Goal: Information Seeking & Learning: Learn about a topic

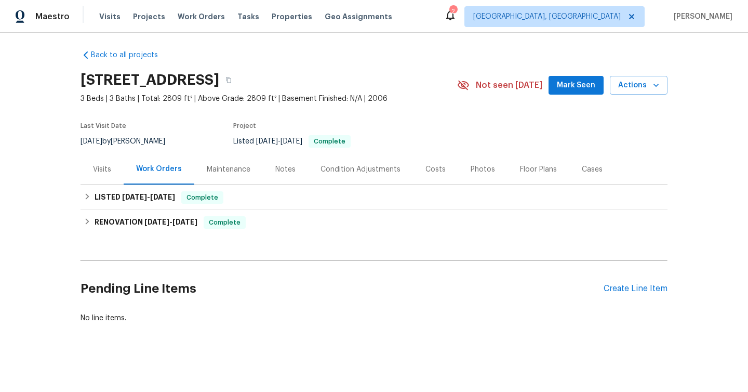
scroll to position [6, 0]
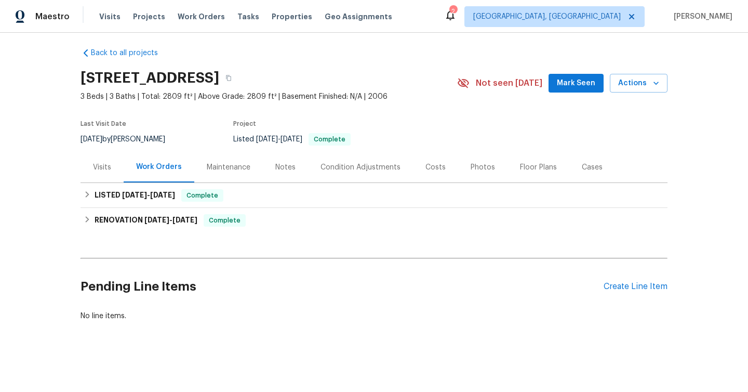
click at [96, 171] on div "Visits" at bounding box center [102, 167] width 18 height 10
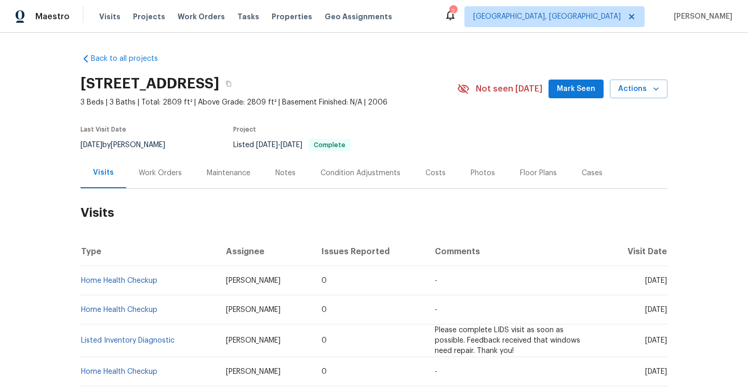
click at [162, 178] on div "Work Orders" at bounding box center [160, 172] width 68 height 31
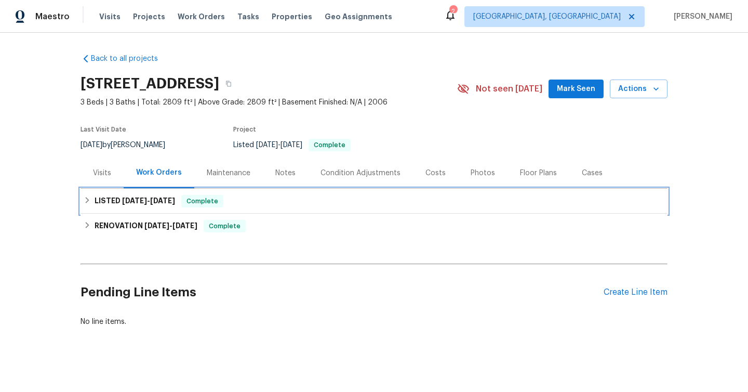
click at [84, 204] on div "LISTED [DATE] - [DATE] Complete" at bounding box center [374, 201] width 581 height 12
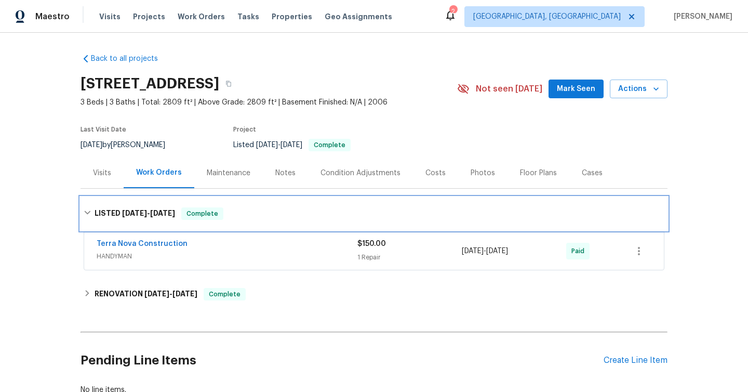
click at [87, 205] on div "LISTED [DATE] - [DATE] Complete" at bounding box center [374, 213] width 587 height 33
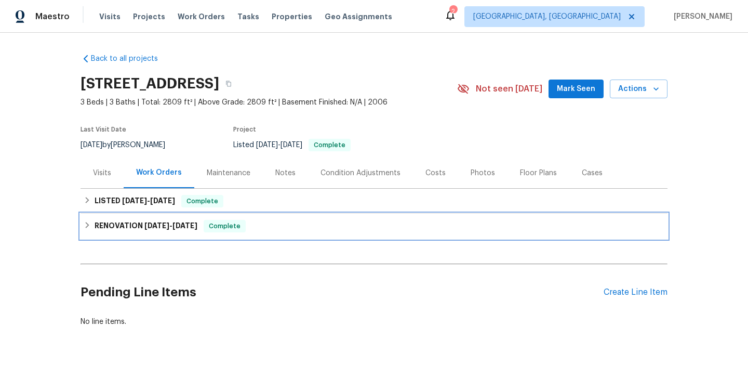
click at [87, 225] on icon at bounding box center [87, 224] width 7 height 7
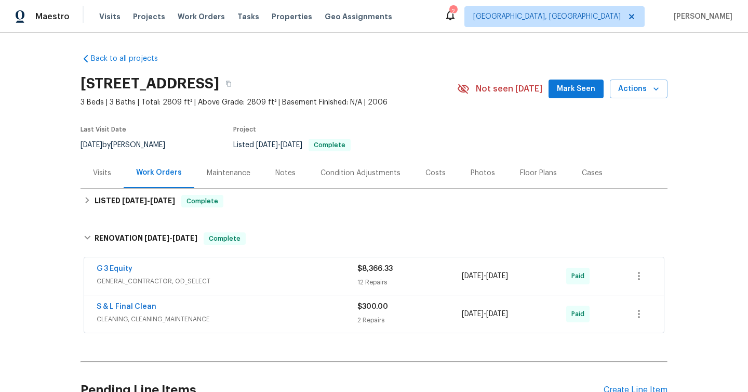
click at [243, 171] on div "Maintenance" at bounding box center [229, 173] width 44 height 10
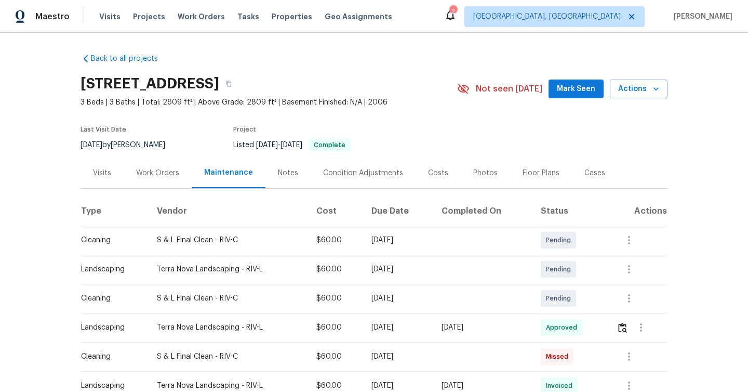
click at [283, 172] on div "Notes" at bounding box center [288, 173] width 20 height 10
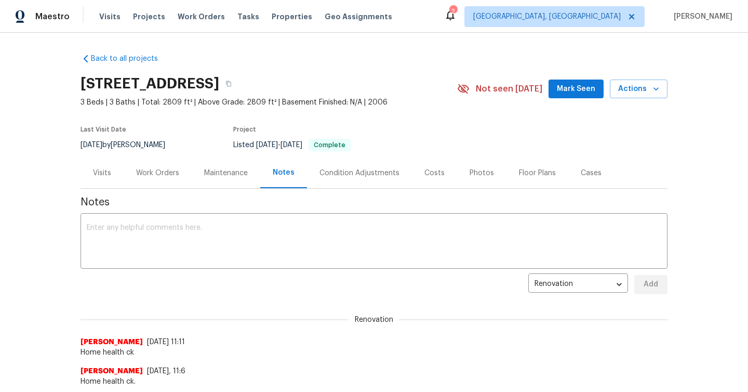
click at [357, 174] on div "Condition Adjustments" at bounding box center [360, 173] width 80 height 10
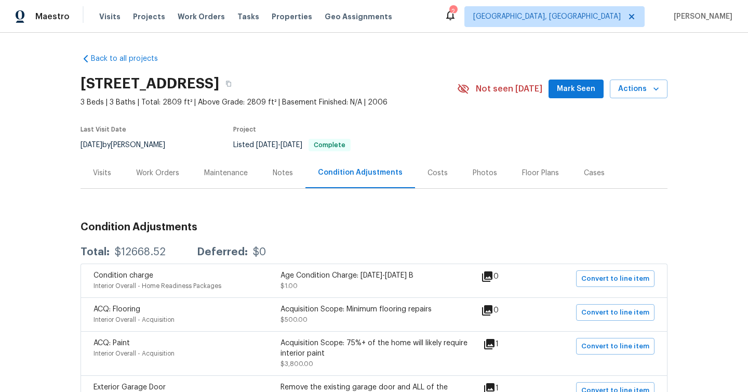
click at [420, 172] on div "Costs" at bounding box center [437, 172] width 45 height 31
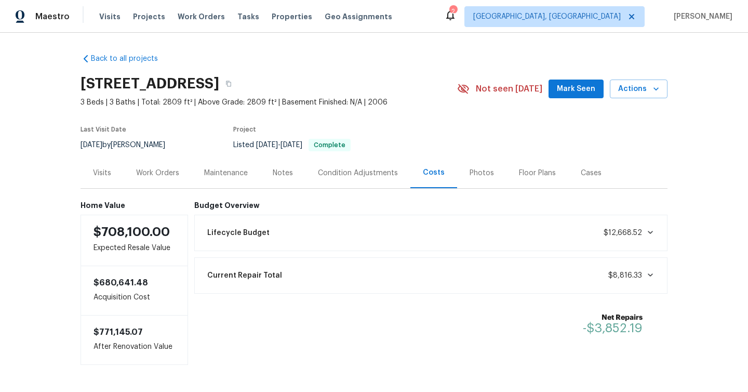
scroll to position [36, 0]
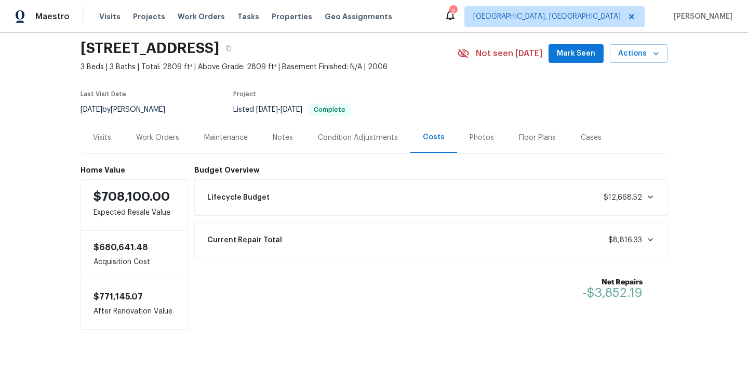
click at [464, 243] on div "Current Repair Total $8,816.33" at bounding box center [431, 240] width 460 height 23
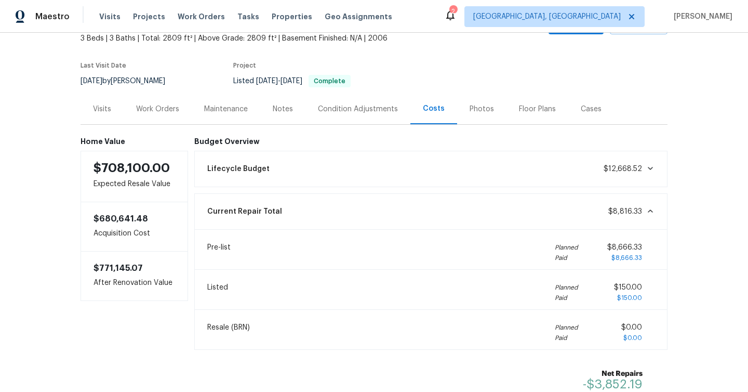
scroll to position [33, 0]
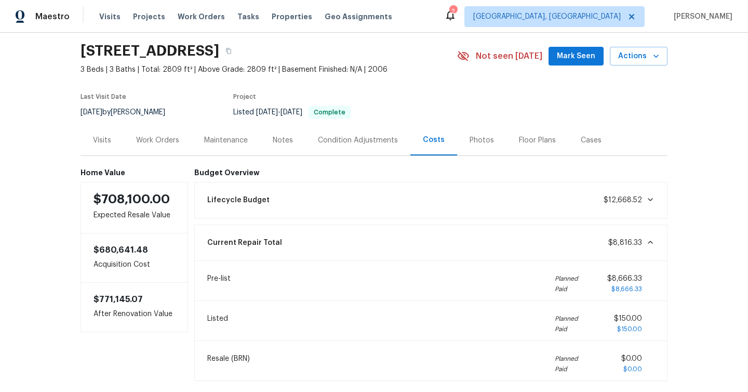
click at [478, 138] on div "Photos" at bounding box center [482, 140] width 24 height 10
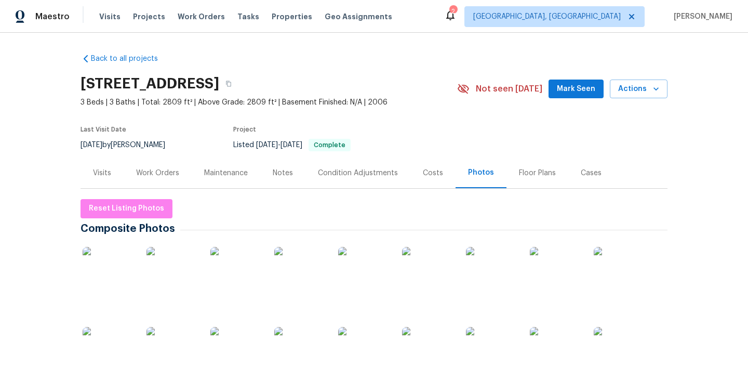
click at [109, 174] on div "Visits" at bounding box center [102, 173] width 18 height 10
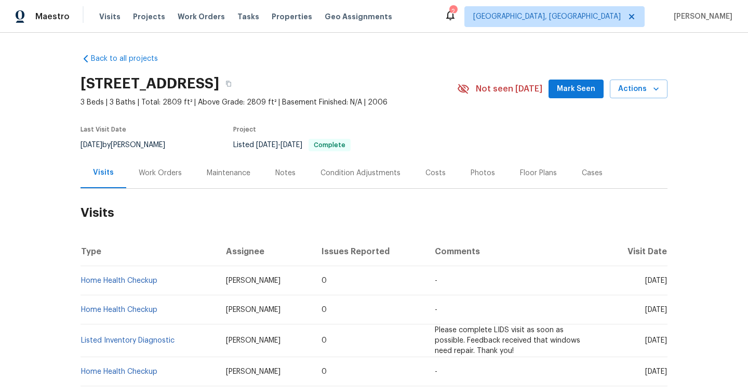
click at [139, 171] on div "Work Orders" at bounding box center [160, 173] width 43 height 10
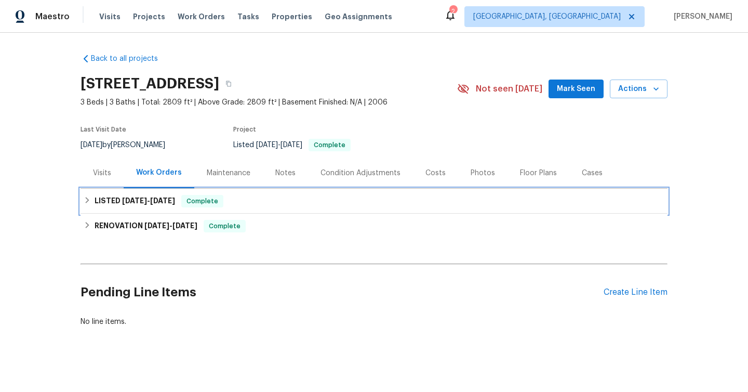
click at [92, 202] on div "LISTED [DATE] - [DATE] Complete" at bounding box center [374, 201] width 581 height 12
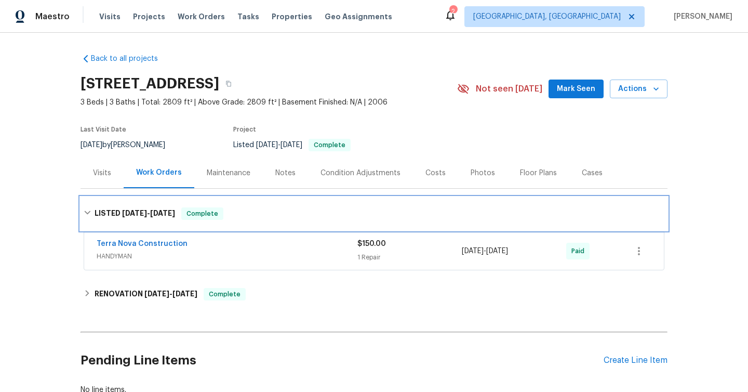
click at [86, 202] on div "LISTED [DATE] - [DATE] Complete" at bounding box center [374, 213] width 587 height 33
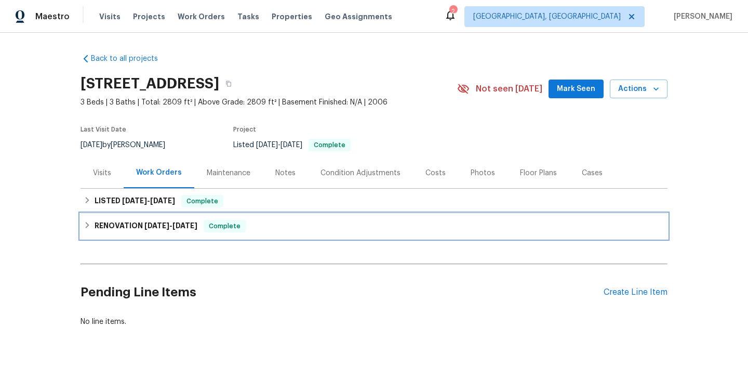
click at [84, 229] on div "RENOVATION [DATE] - [DATE] Complete" at bounding box center [374, 226] width 581 height 12
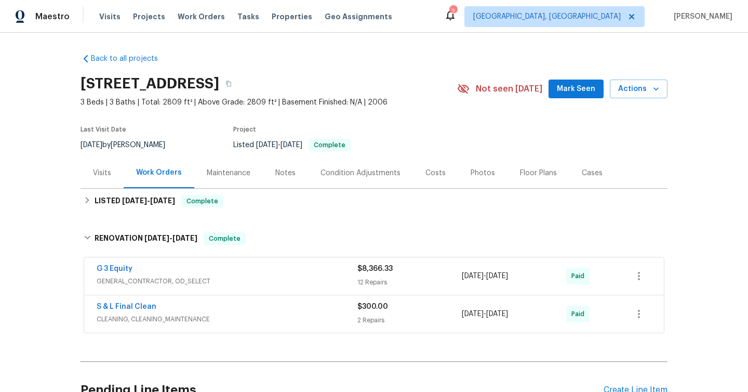
click at [221, 174] on div "Maintenance" at bounding box center [229, 173] width 44 height 10
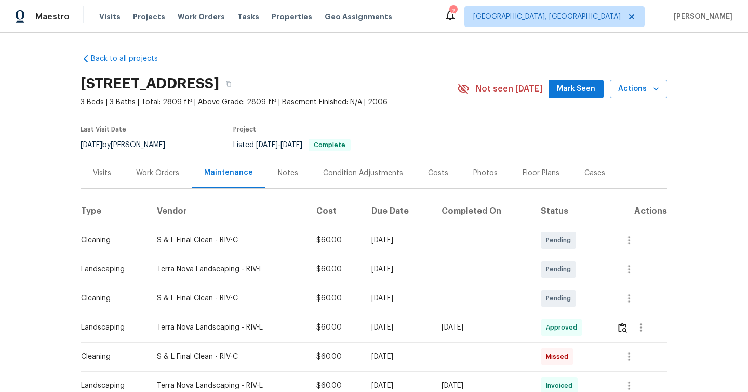
click at [277, 180] on div "Notes" at bounding box center [287, 172] width 45 height 31
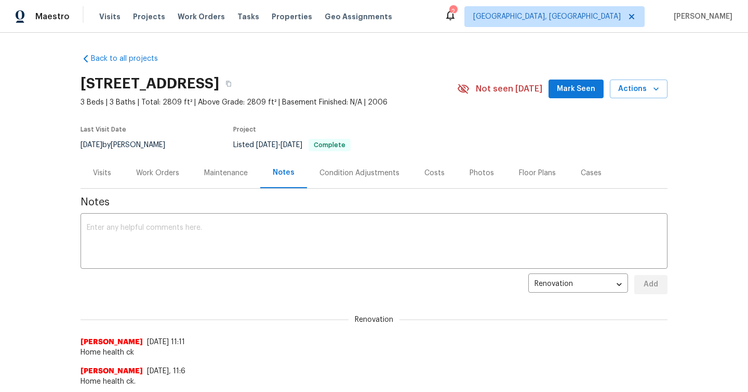
click at [365, 174] on div "Condition Adjustments" at bounding box center [360, 173] width 80 height 10
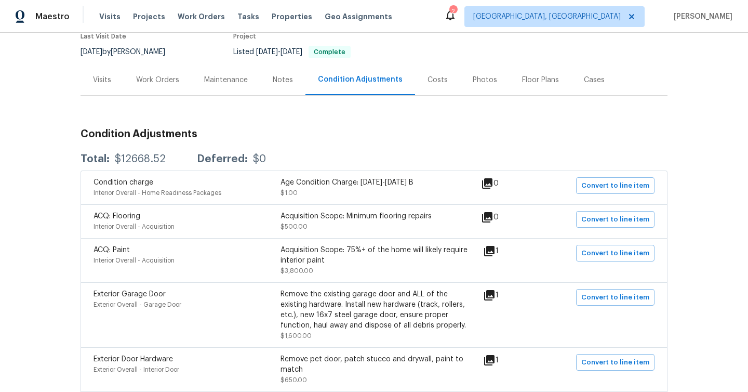
scroll to position [69, 0]
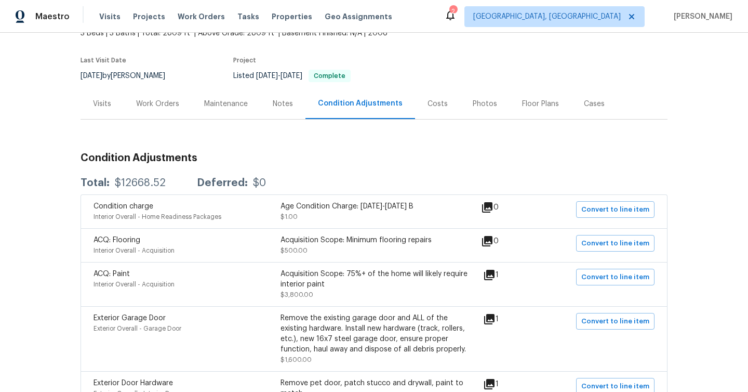
click at [443, 117] on div "Costs" at bounding box center [437, 103] width 45 height 31
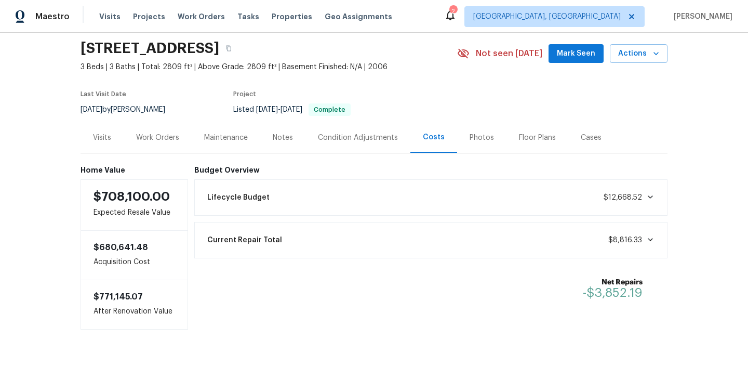
scroll to position [36, 0]
click at [458, 140] on div "Photos" at bounding box center [481, 137] width 49 height 31
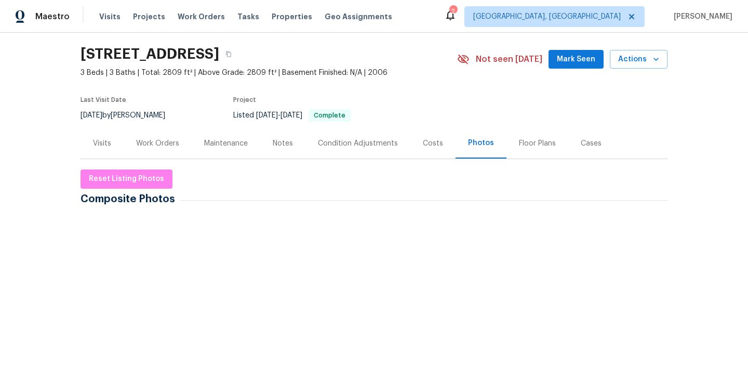
scroll to position [17, 0]
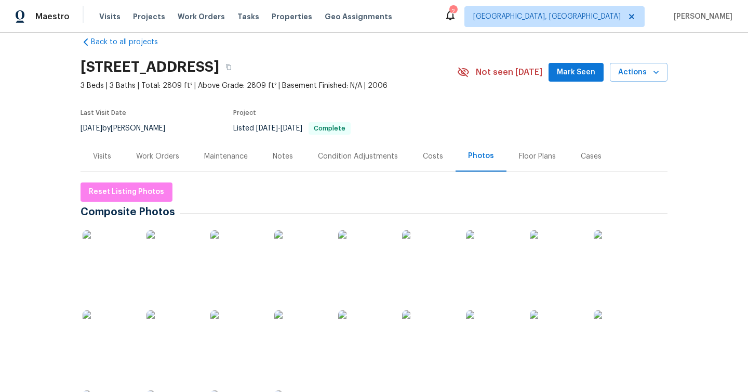
click at [537, 163] on div "Floor Plans" at bounding box center [538, 156] width 62 height 31
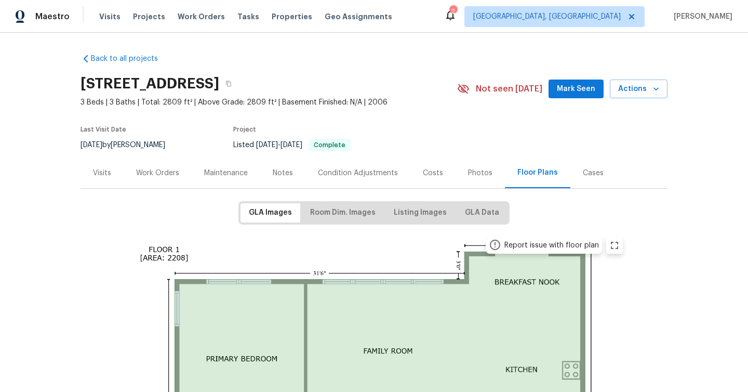
click at [288, 177] on div "Notes" at bounding box center [283, 173] width 20 height 10
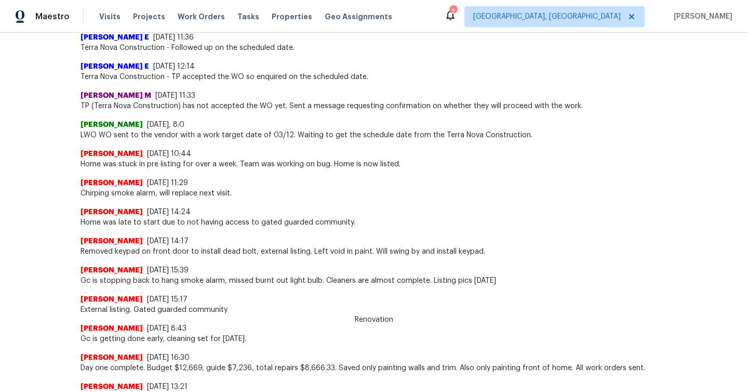
scroll to position [520, 0]
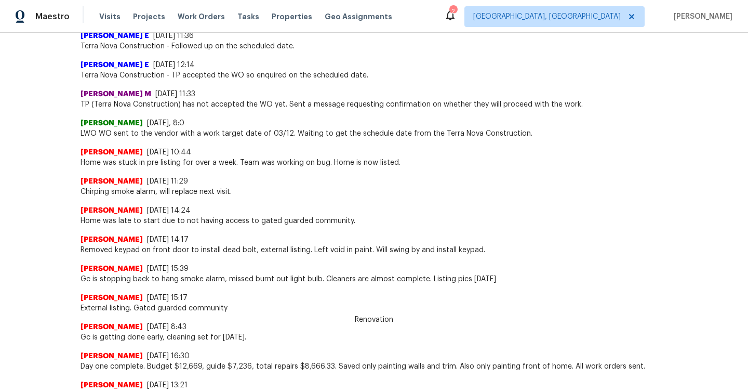
click at [376, 317] on span "Renovation" at bounding box center [374, 319] width 51 height 10
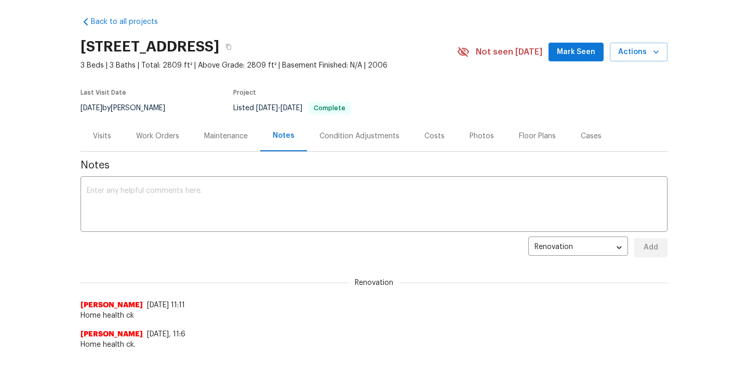
scroll to position [0, 0]
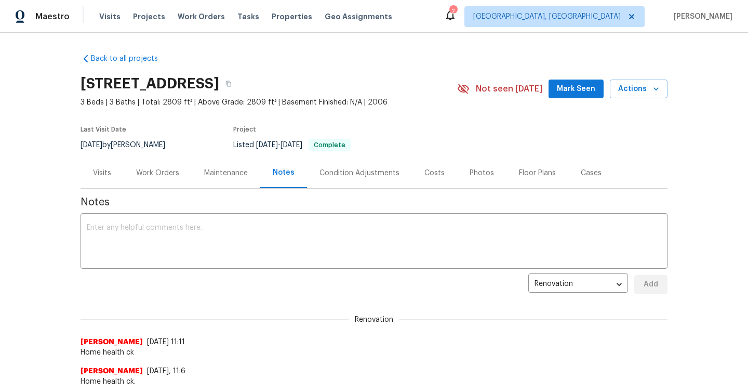
click at [214, 176] on div "Maintenance" at bounding box center [226, 173] width 44 height 10
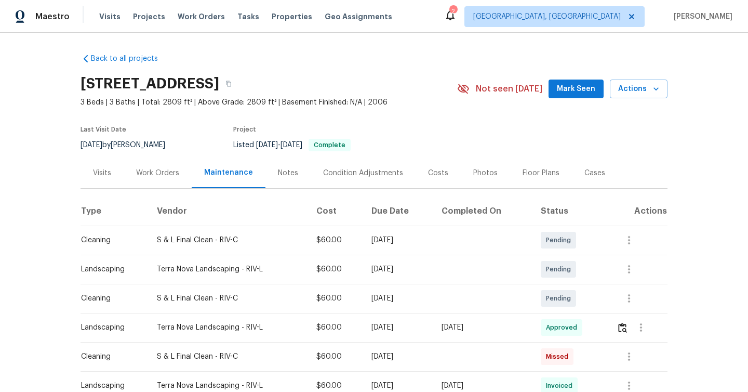
click at [173, 173] on div "Work Orders" at bounding box center [157, 173] width 43 height 10
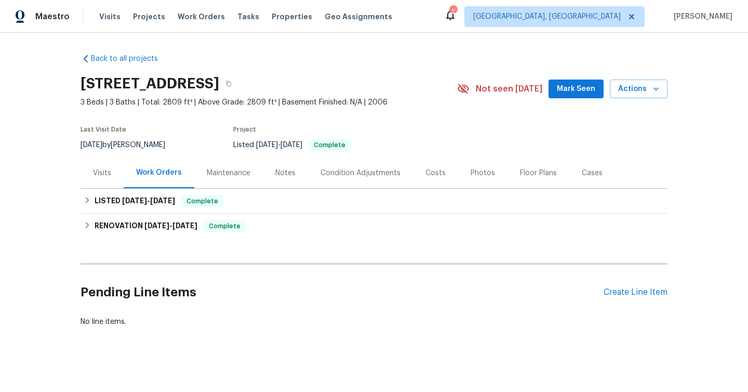
click at [109, 166] on div "Visits" at bounding box center [102, 172] width 43 height 31
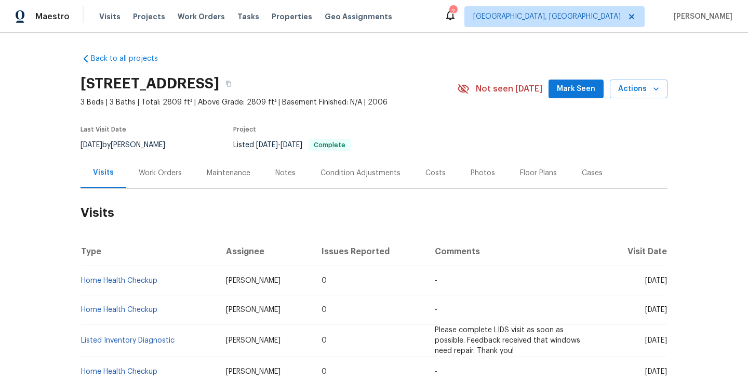
click at [232, 175] on div "Maintenance" at bounding box center [229, 173] width 44 height 10
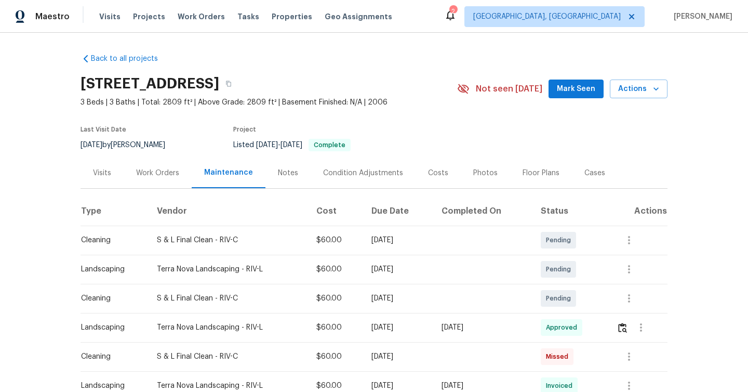
click at [285, 178] on div "Notes" at bounding box center [287, 172] width 45 height 31
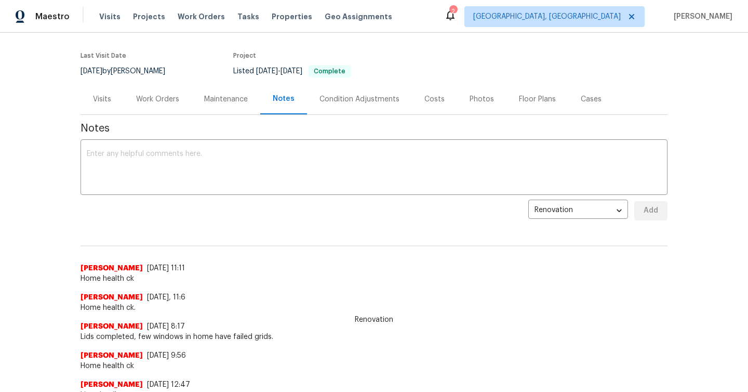
scroll to position [69, 0]
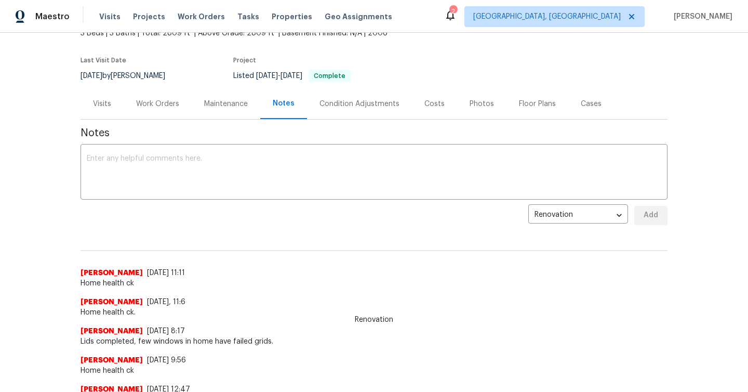
click at [368, 114] on div "Condition Adjustments" at bounding box center [359, 103] width 105 height 31
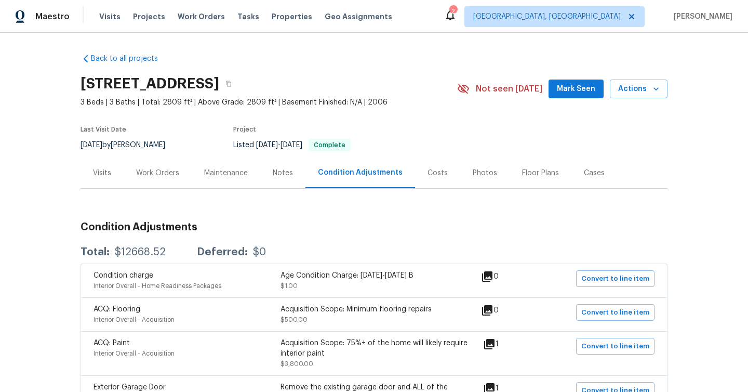
click at [237, 172] on div "Maintenance" at bounding box center [226, 173] width 44 height 10
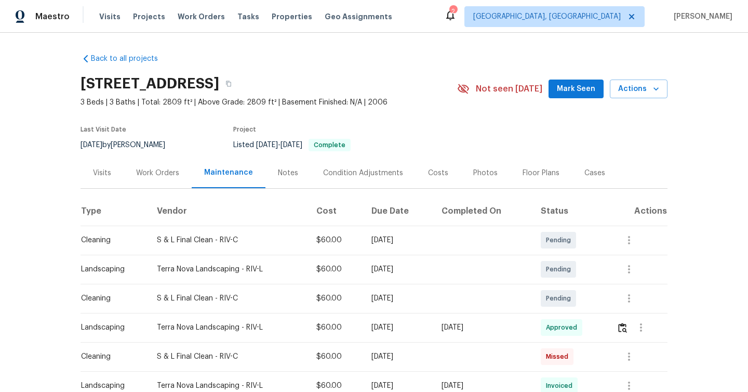
click at [156, 172] on div "Work Orders" at bounding box center [157, 173] width 43 height 10
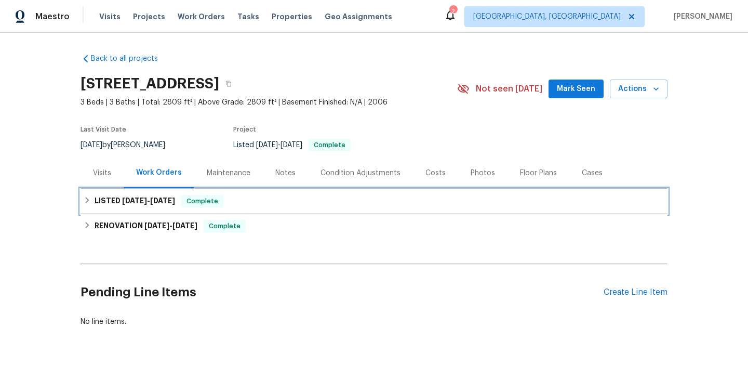
click at [89, 204] on div "LISTED [DATE] - [DATE] Complete" at bounding box center [374, 201] width 581 height 12
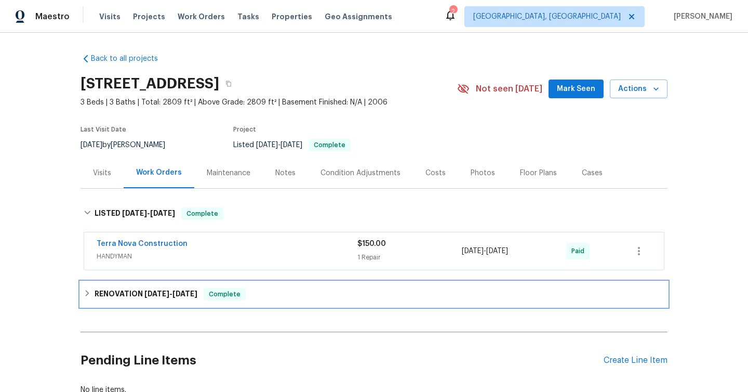
click at [88, 290] on icon at bounding box center [87, 292] width 7 height 7
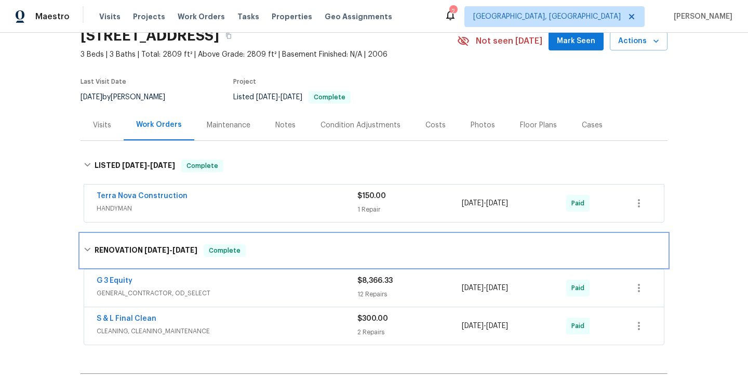
scroll to position [38, 0]
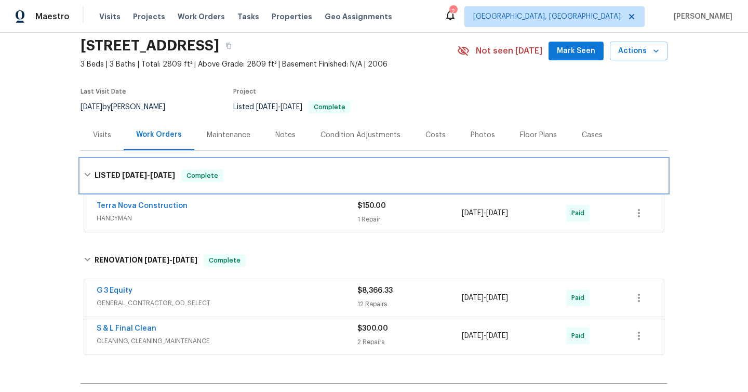
click at [87, 174] on icon at bounding box center [87, 174] width 7 height 7
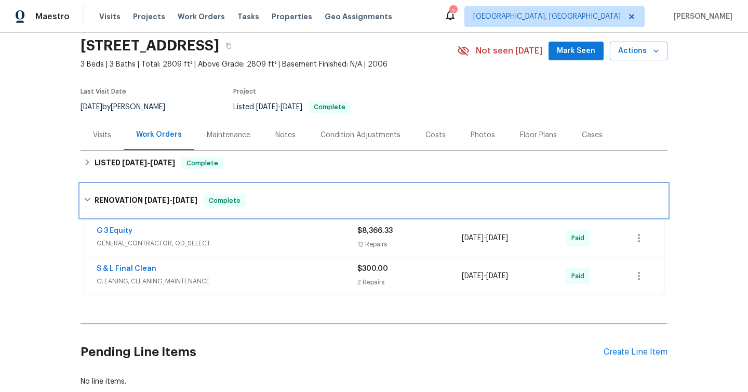
click at [87, 203] on div "RENOVATION [DATE] - [DATE] Complete" at bounding box center [374, 200] width 581 height 12
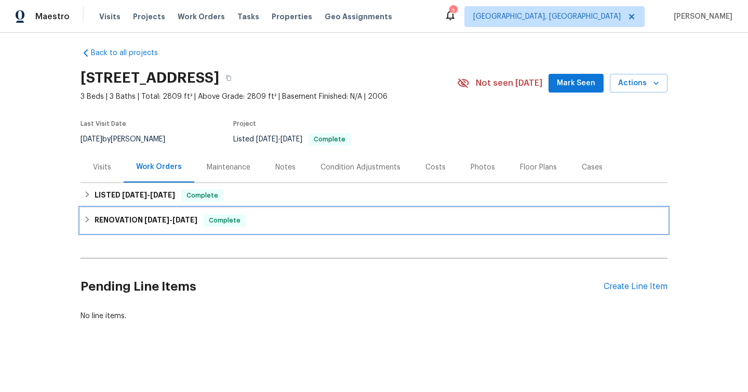
scroll to position [6, 0]
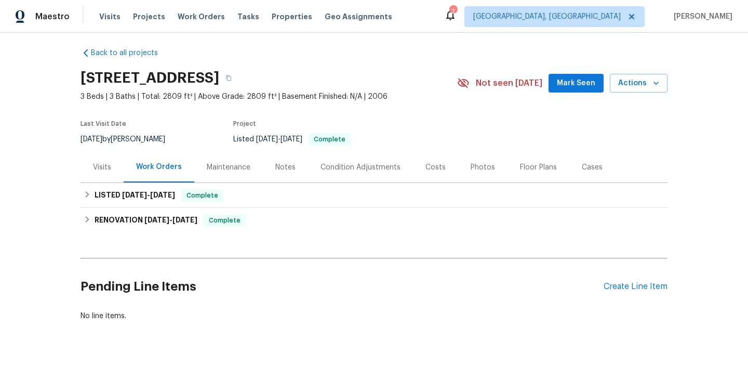
click at [104, 164] on div "Visits" at bounding box center [102, 167] width 18 height 10
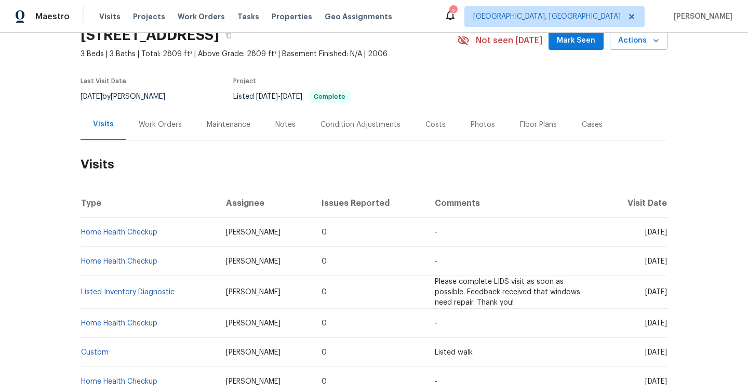
scroll to position [70, 0]
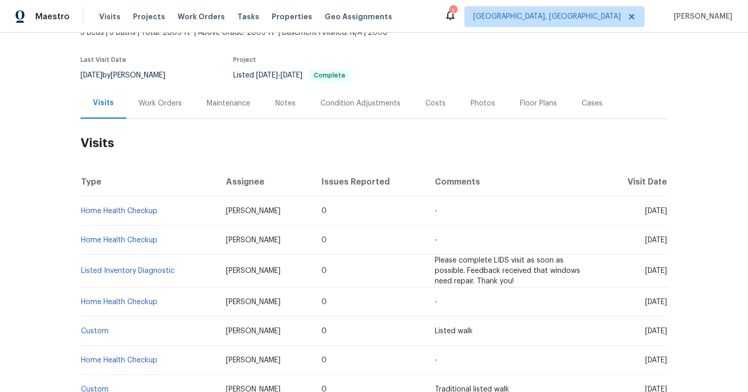
click at [232, 107] on div "Maintenance" at bounding box center [229, 103] width 44 height 10
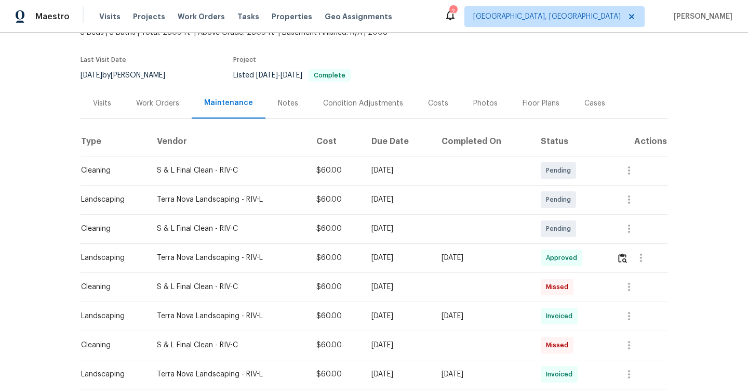
click at [294, 100] on div "Notes" at bounding box center [287, 103] width 45 height 31
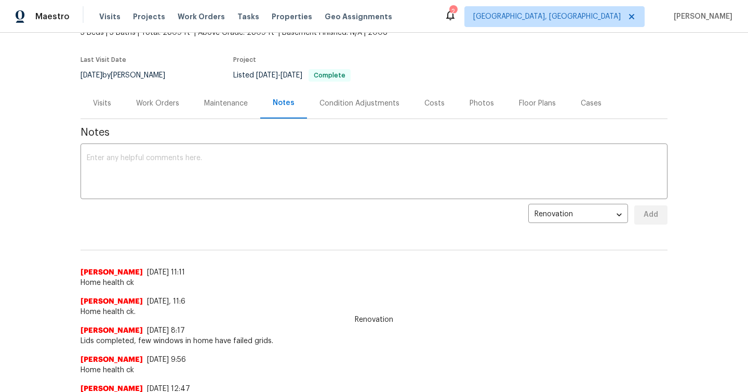
click at [385, 101] on div "Condition Adjustments" at bounding box center [360, 103] width 80 height 10
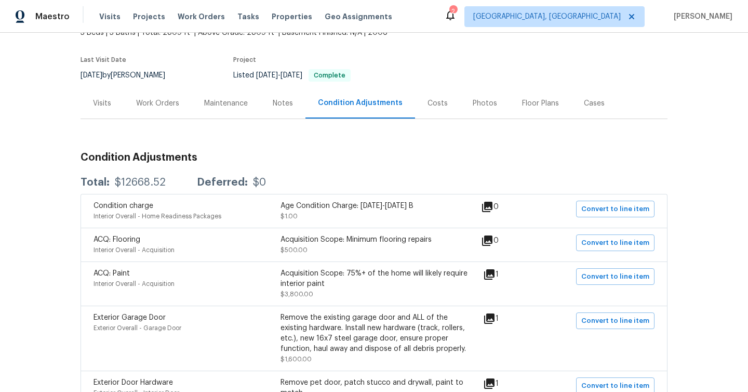
click at [438, 111] on div "Costs" at bounding box center [437, 103] width 45 height 31
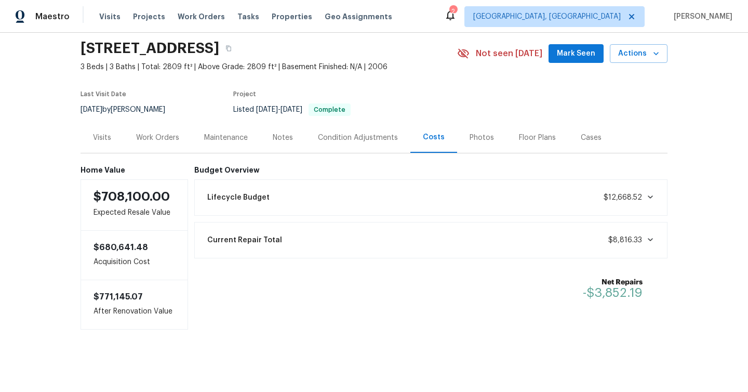
scroll to position [36, 0]
click at [477, 142] on div "Photos" at bounding box center [481, 137] width 49 height 31
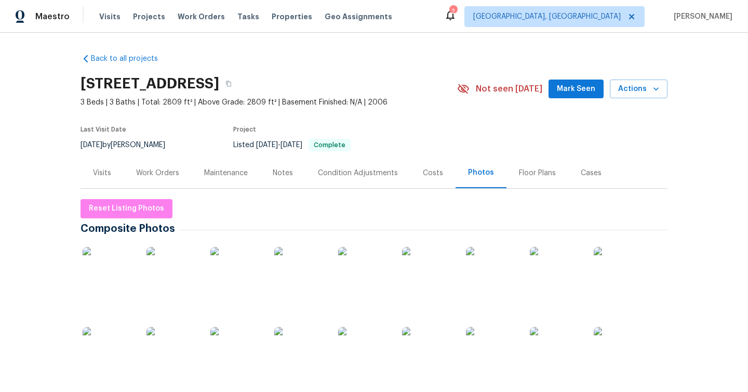
click at [164, 176] on div "Work Orders" at bounding box center [157, 173] width 43 height 10
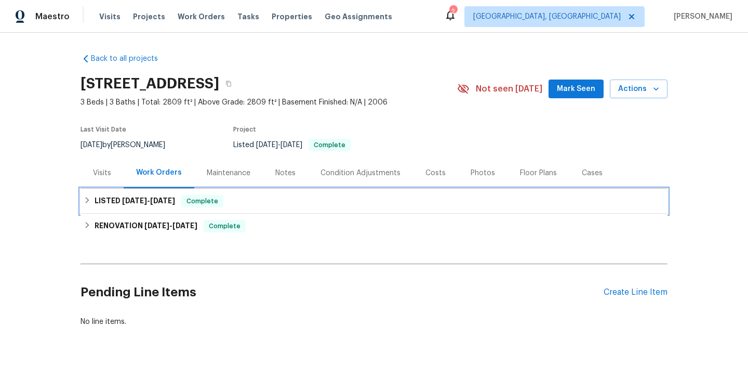
click at [90, 195] on div "LISTED [DATE] - [DATE] Complete" at bounding box center [374, 201] width 581 height 12
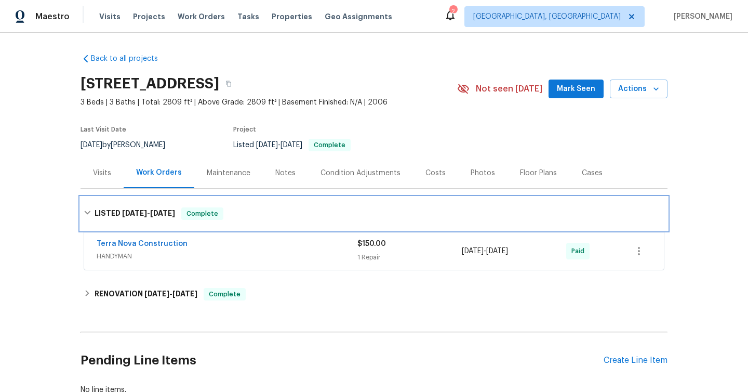
click at [88, 214] on icon at bounding box center [87, 212] width 7 height 7
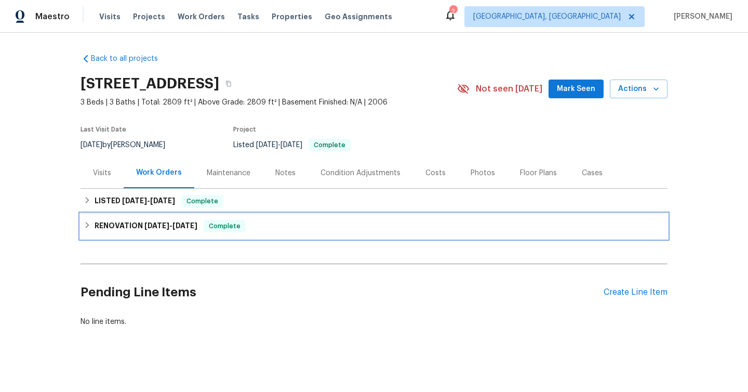
click at [89, 225] on icon at bounding box center [87, 224] width 7 height 7
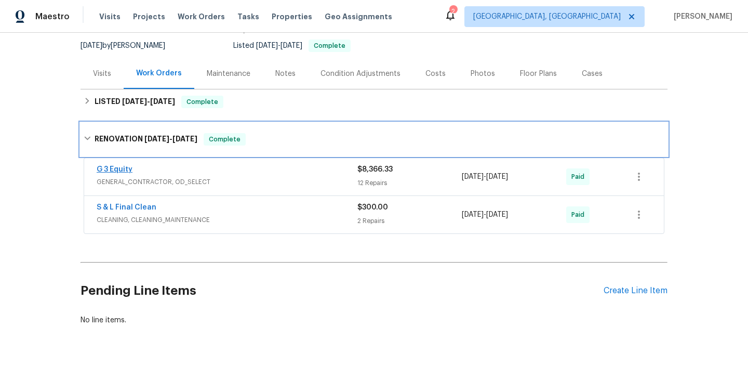
scroll to position [103, 0]
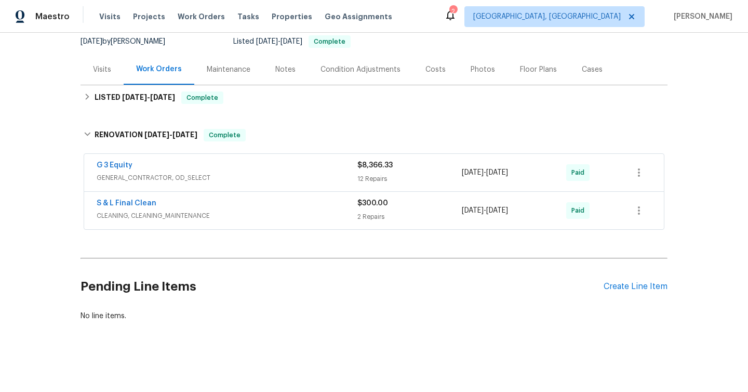
click at [240, 60] on div "Maintenance" at bounding box center [228, 69] width 69 height 31
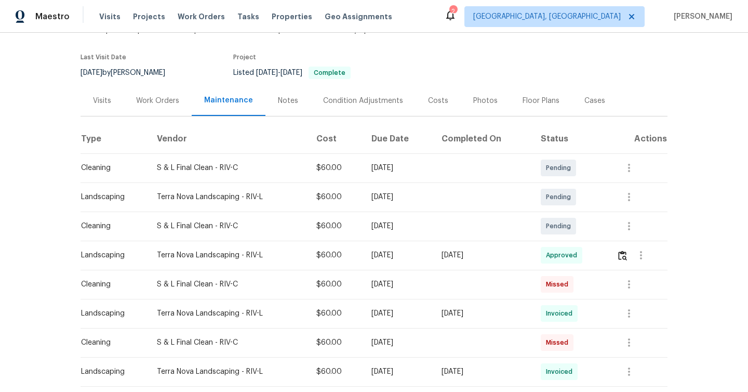
scroll to position [14, 0]
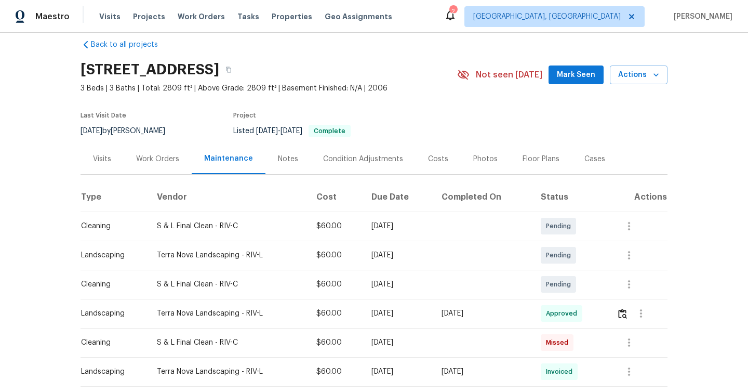
click at [290, 162] on div "Notes" at bounding box center [288, 159] width 20 height 10
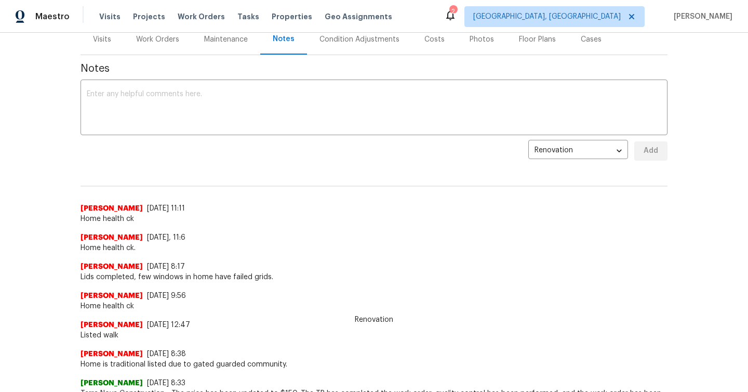
scroll to position [8, 0]
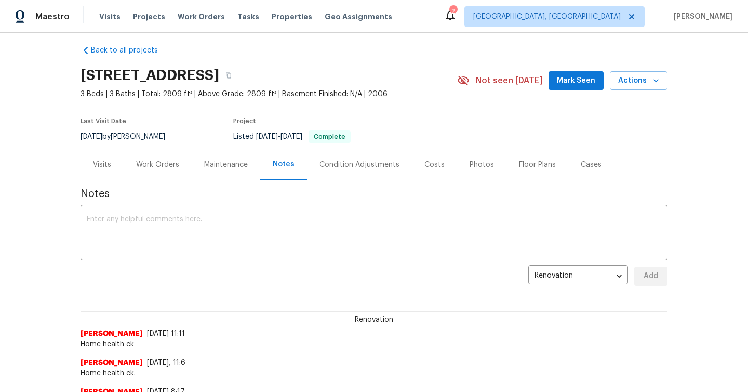
click at [355, 170] on div "Condition Adjustments" at bounding box center [359, 164] width 105 height 31
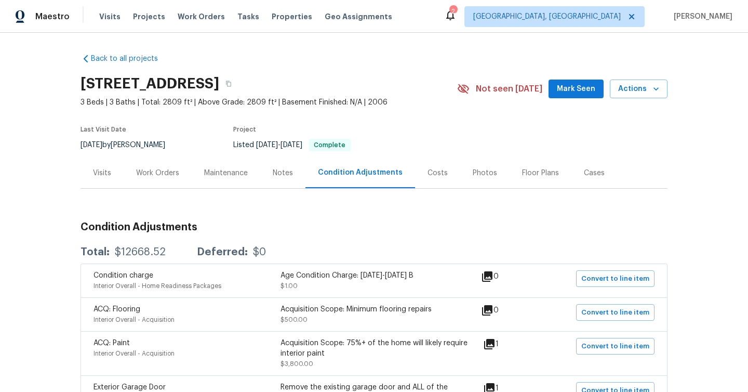
click at [429, 165] on div "Costs" at bounding box center [437, 172] width 45 height 31
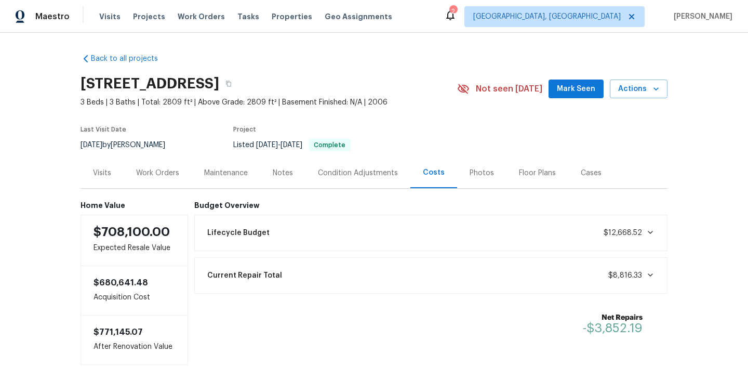
scroll to position [36, 0]
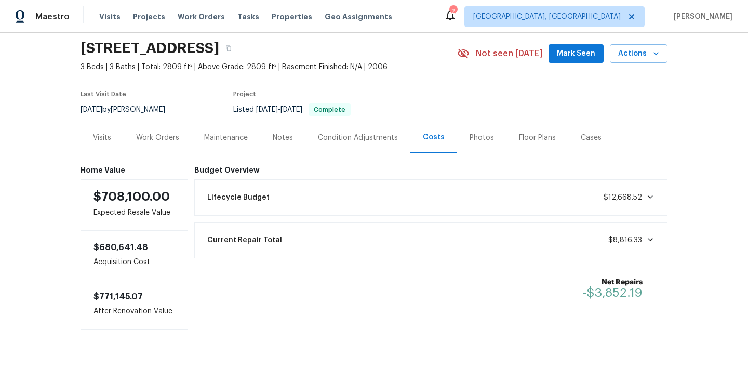
click at [488, 141] on div "Photos" at bounding box center [482, 137] width 24 height 10
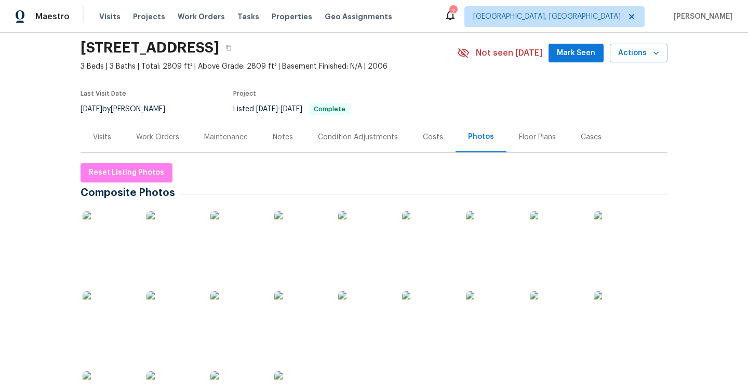
click at [110, 136] on div "Visits" at bounding box center [102, 137] width 18 height 10
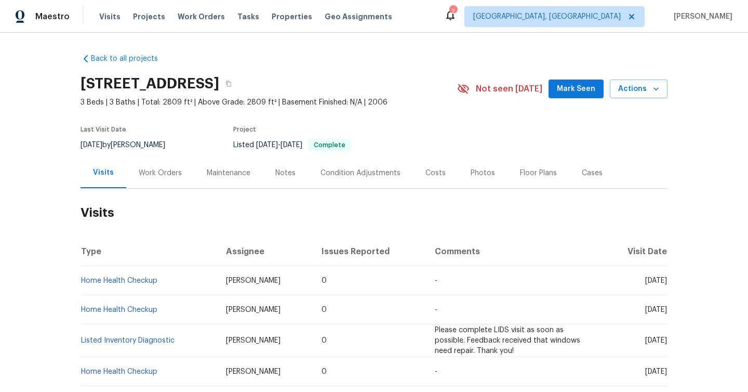
click at [165, 181] on div "Work Orders" at bounding box center [160, 172] width 68 height 31
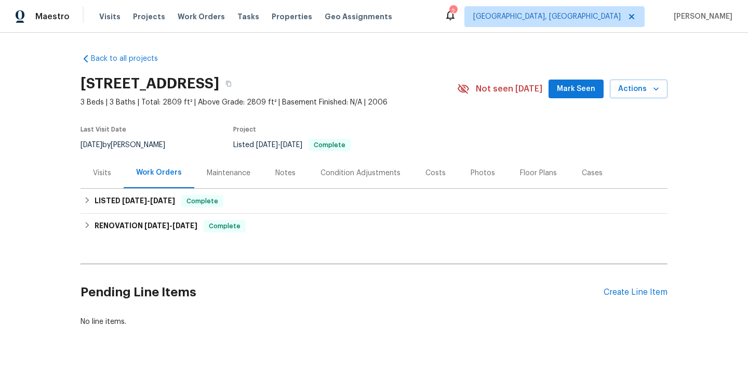
click at [223, 166] on div "Maintenance" at bounding box center [228, 172] width 69 height 31
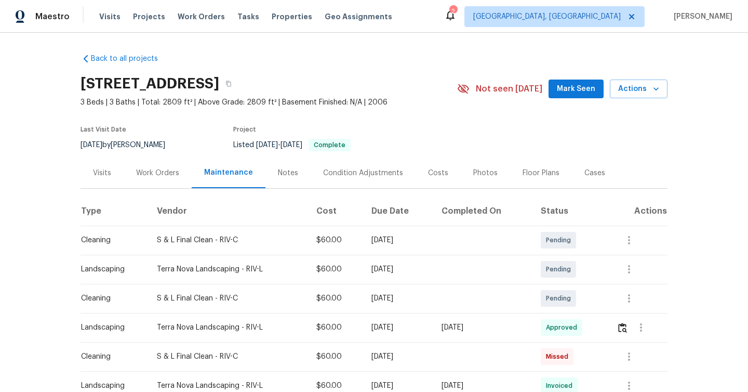
click at [285, 171] on div "Notes" at bounding box center [288, 173] width 20 height 10
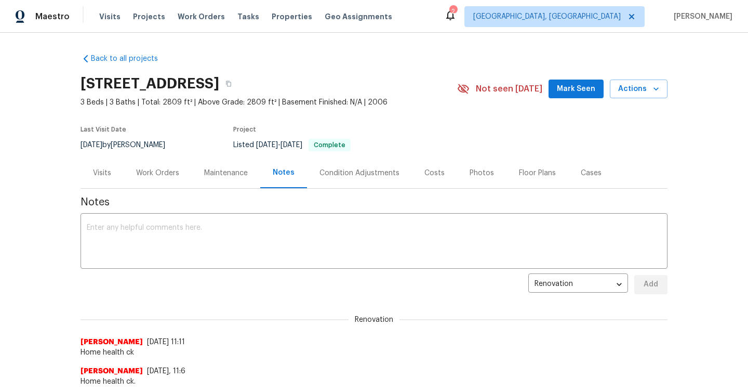
click at [345, 181] on div "Condition Adjustments" at bounding box center [359, 172] width 105 height 31
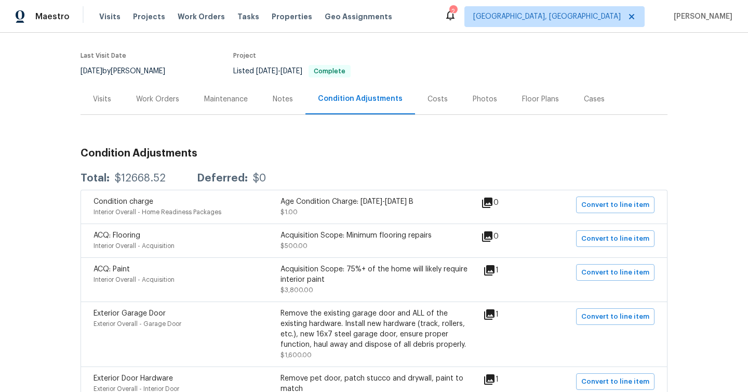
scroll to position [73, 0]
click at [300, 103] on div "Notes" at bounding box center [282, 99] width 45 height 31
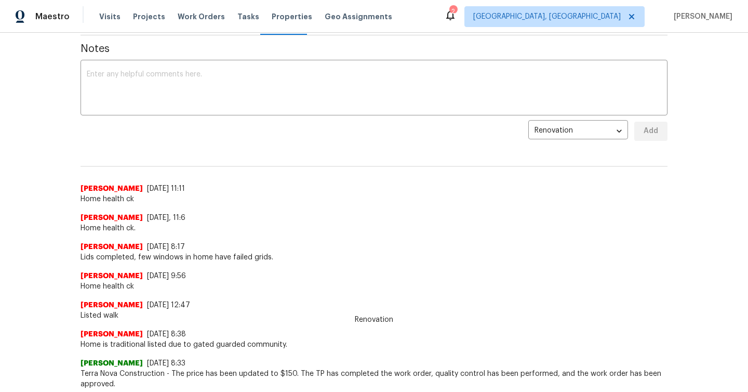
scroll to position [39, 0]
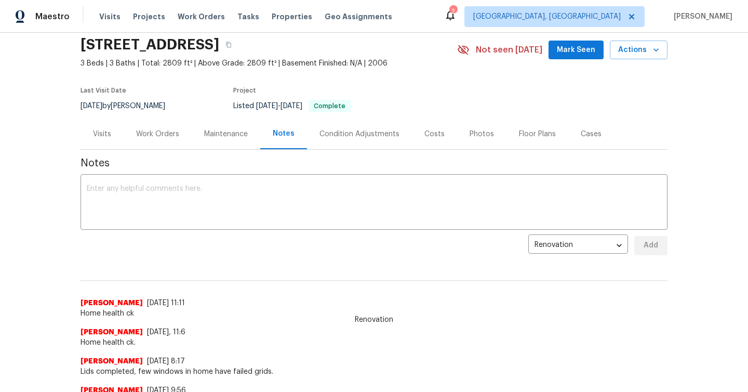
click at [217, 137] on div "Maintenance" at bounding box center [226, 134] width 44 height 10
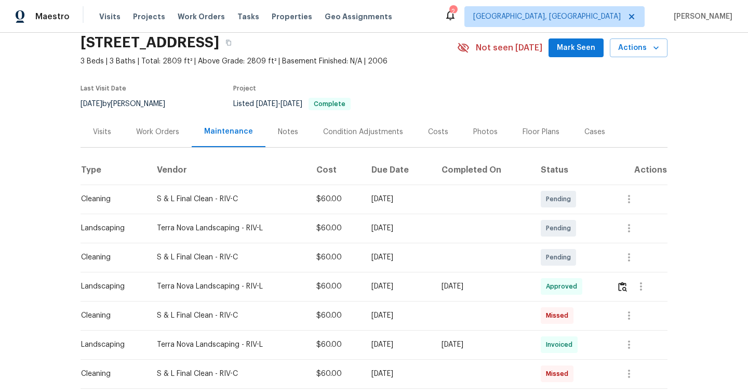
click at [167, 141] on div "Work Orders" at bounding box center [158, 131] width 68 height 31
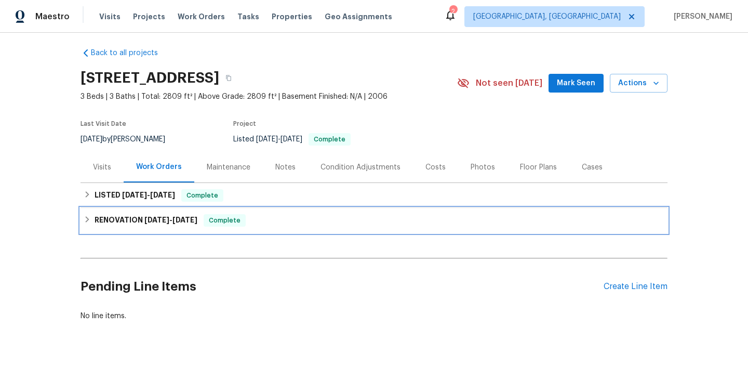
click at [91, 217] on icon at bounding box center [87, 219] width 7 height 7
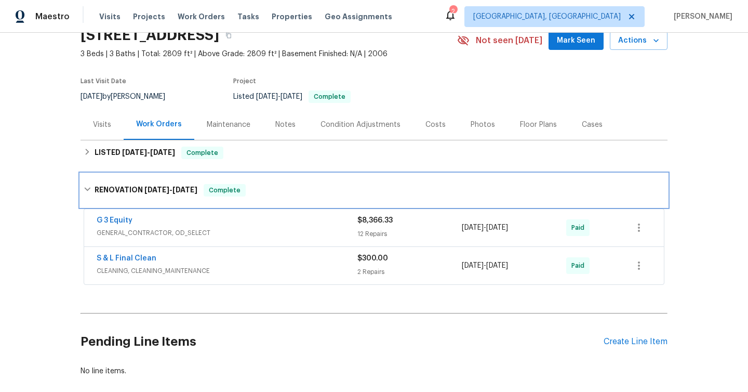
scroll to position [52, 0]
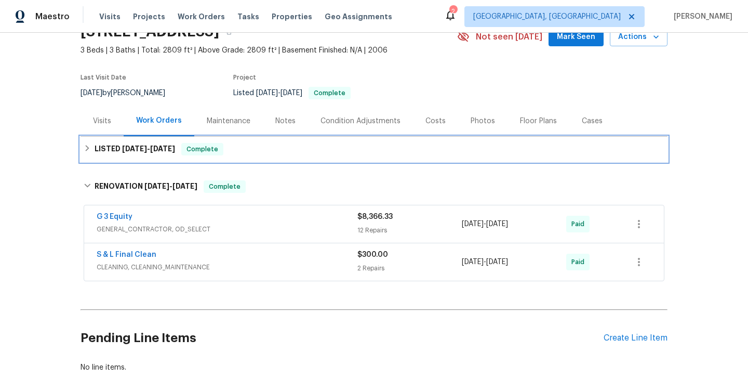
click at [88, 148] on icon at bounding box center [88, 148] width 4 height 6
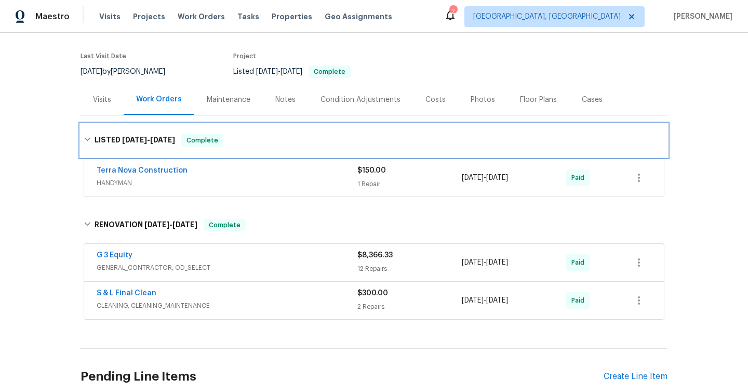
scroll to position [74, 0]
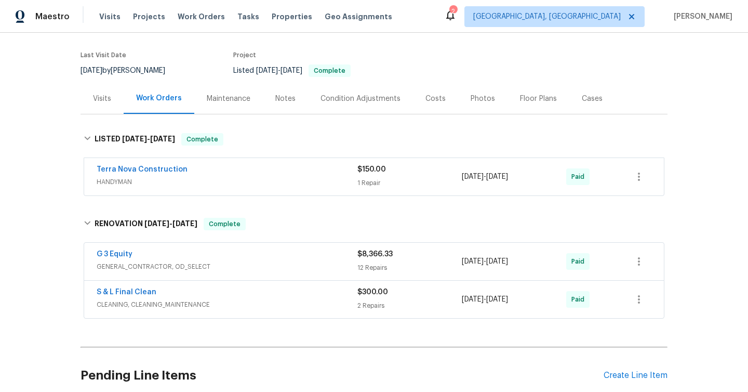
click at [228, 103] on div "Maintenance" at bounding box center [229, 99] width 44 height 10
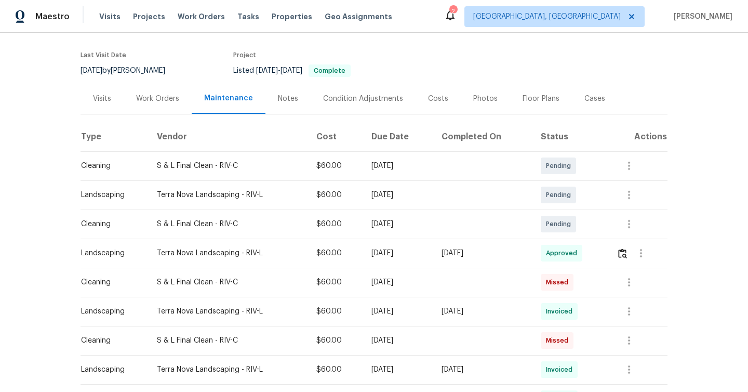
click at [288, 104] on div "Notes" at bounding box center [287, 98] width 45 height 31
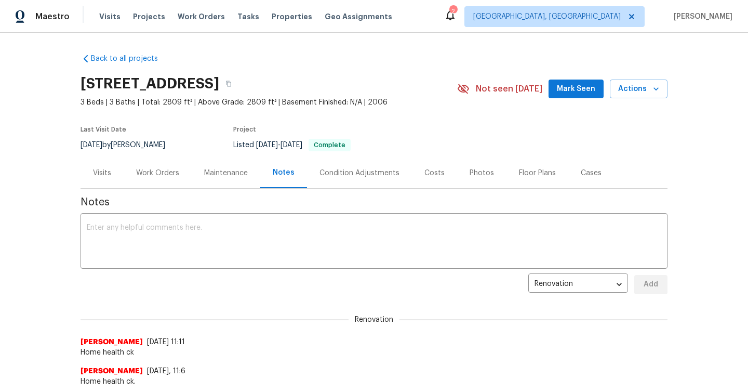
click at [348, 181] on div "Condition Adjustments" at bounding box center [359, 172] width 105 height 31
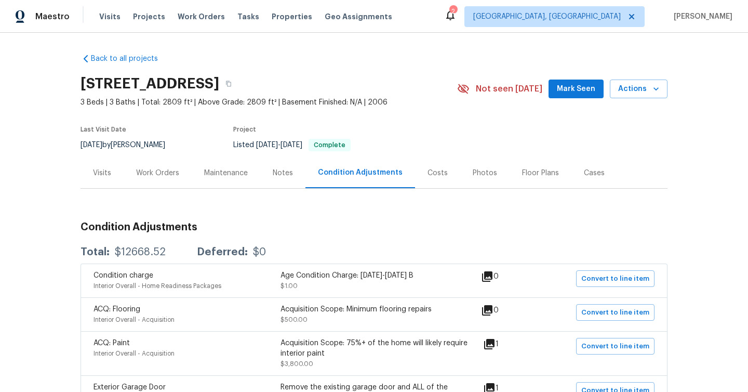
click at [155, 184] on div "Work Orders" at bounding box center [158, 172] width 68 height 31
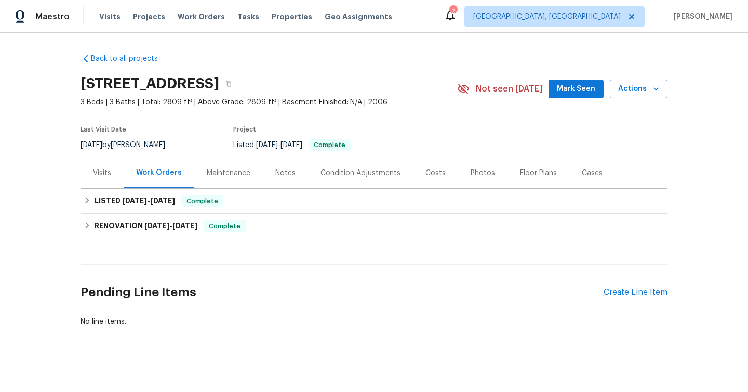
scroll to position [6, 0]
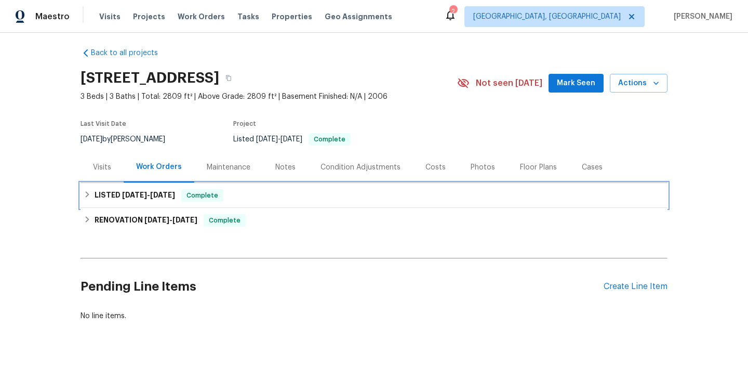
click at [87, 198] on div "LISTED [DATE] - [DATE] Complete" at bounding box center [374, 195] width 581 height 12
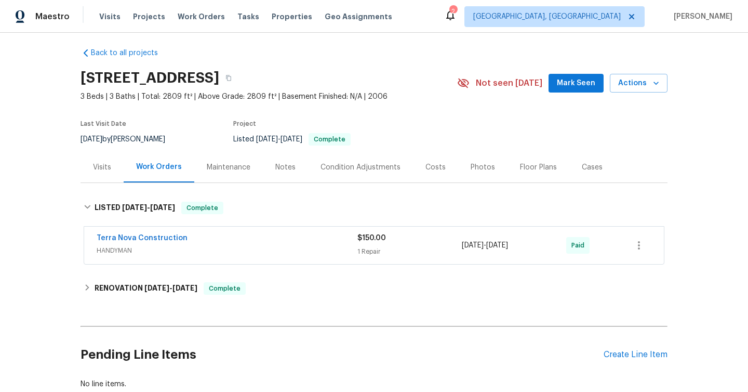
click at [199, 234] on div "Terra Nova Construction" at bounding box center [227, 239] width 261 height 12
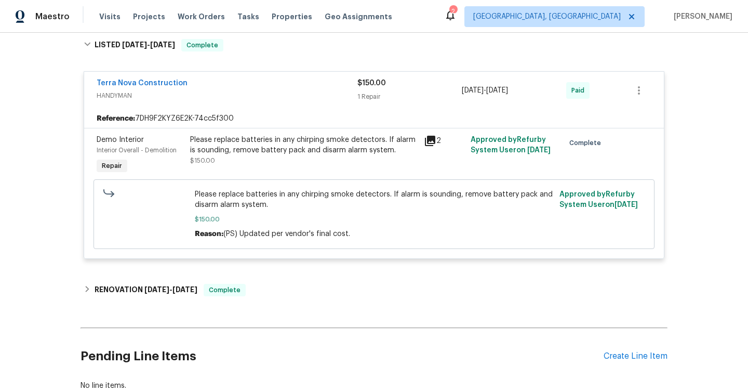
scroll to position [177, 0]
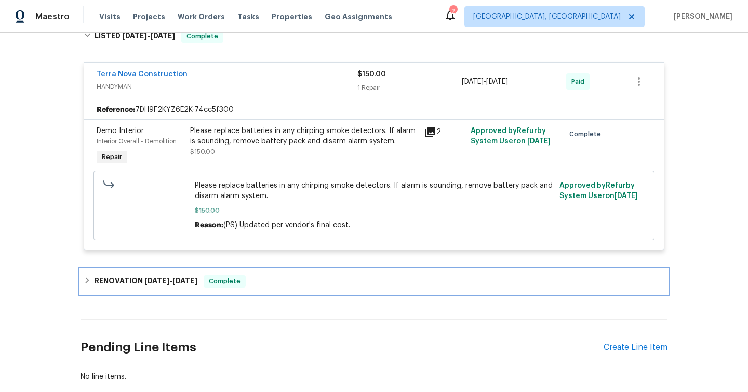
click at [88, 280] on icon at bounding box center [88, 280] width 4 height 6
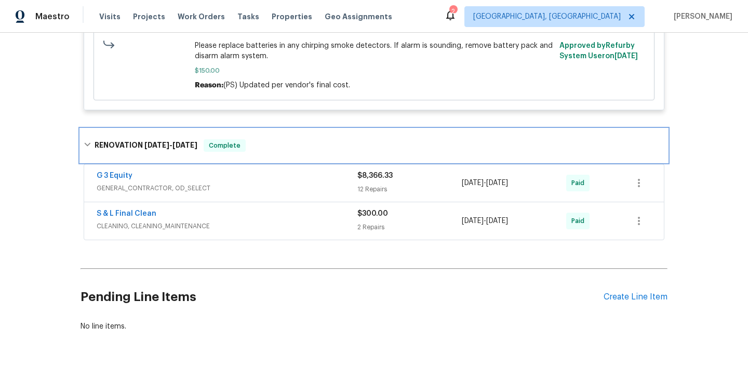
scroll to position [328, 0]
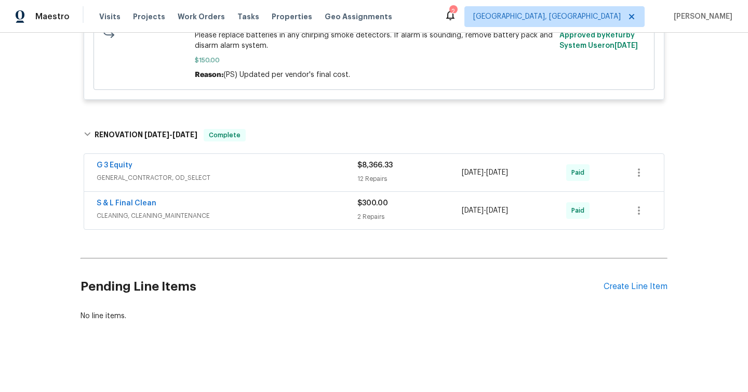
click at [234, 174] on span "GENERAL_CONTRACTOR, OD_SELECT" at bounding box center [227, 177] width 261 height 10
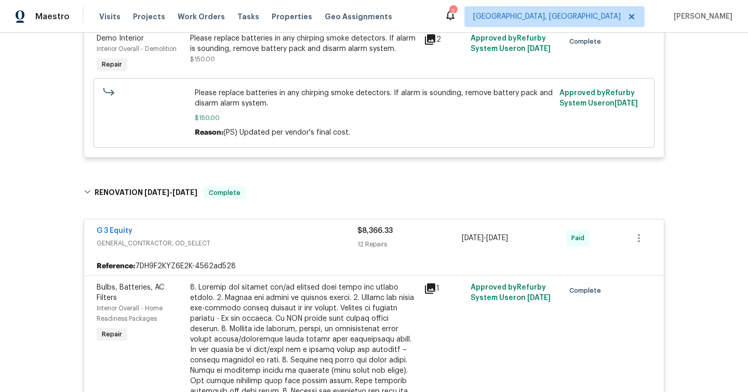
scroll to position [163, 0]
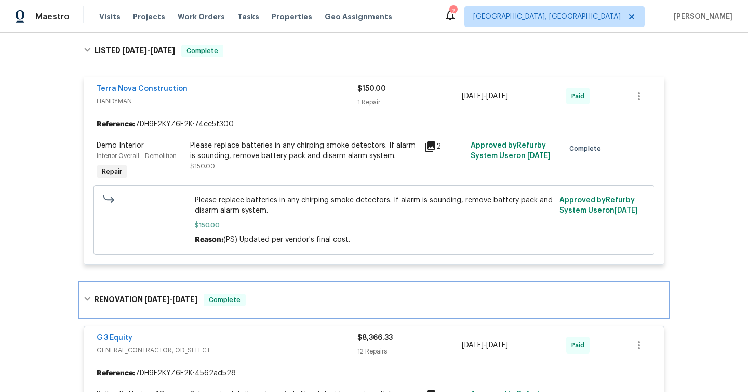
click at [90, 300] on icon at bounding box center [87, 298] width 7 height 7
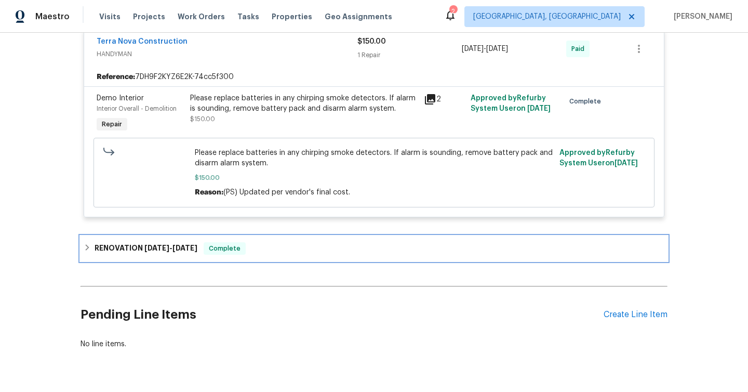
scroll to position [219, 0]
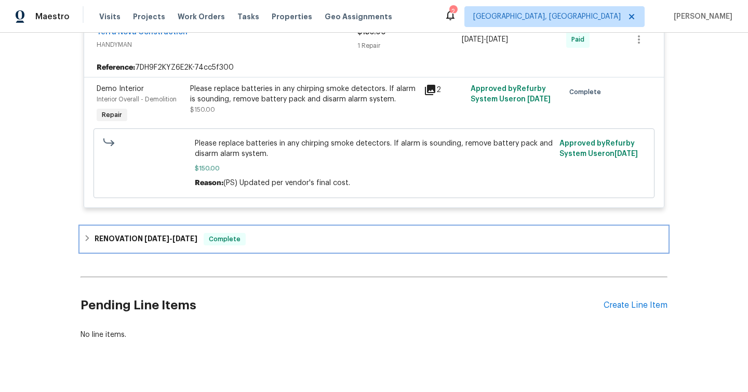
click at [90, 241] on icon at bounding box center [87, 237] width 7 height 7
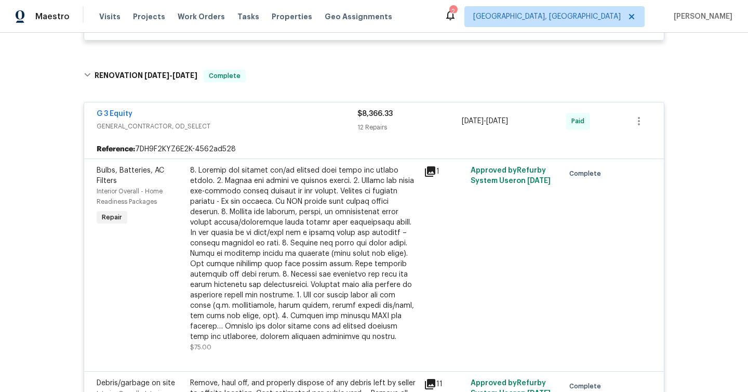
click at [99, 126] on span "GENERAL_CONTRACTOR, OD_SELECT" at bounding box center [227, 126] width 261 height 10
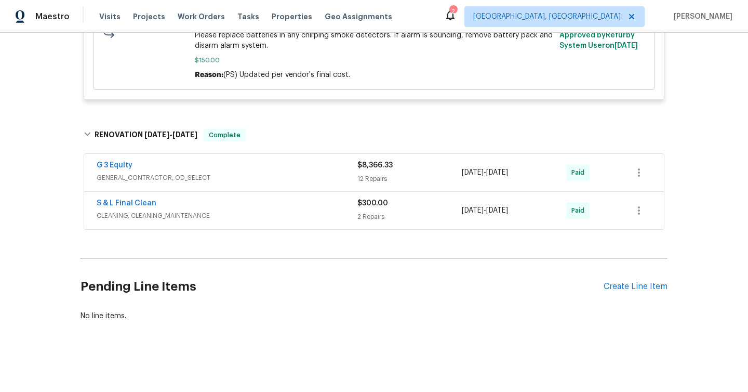
click at [187, 208] on div "S & L Final Clean" at bounding box center [227, 204] width 261 height 12
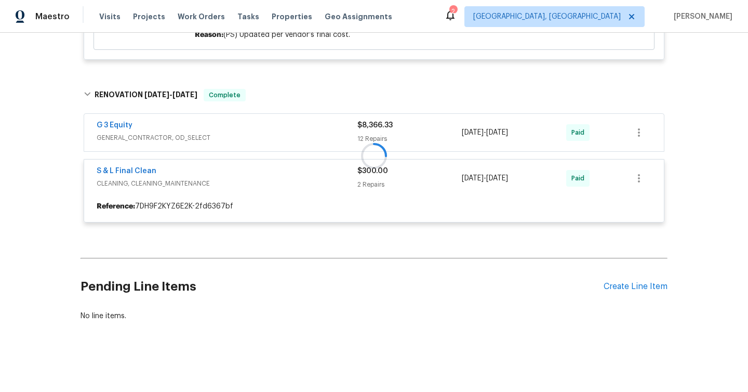
scroll to position [387, 0]
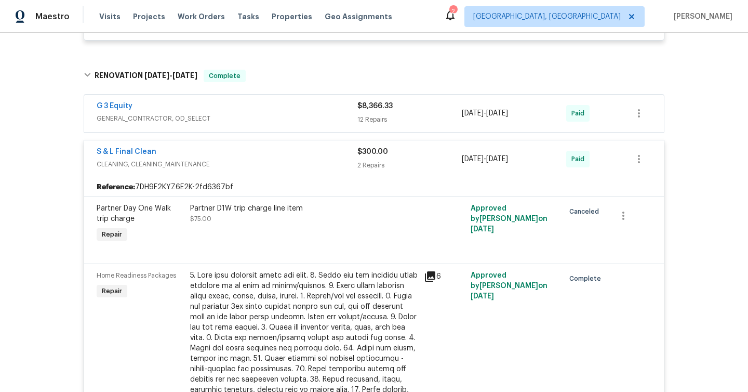
click at [229, 114] on span "GENERAL_CONTRACTOR, OD_SELECT" at bounding box center [227, 118] width 261 height 10
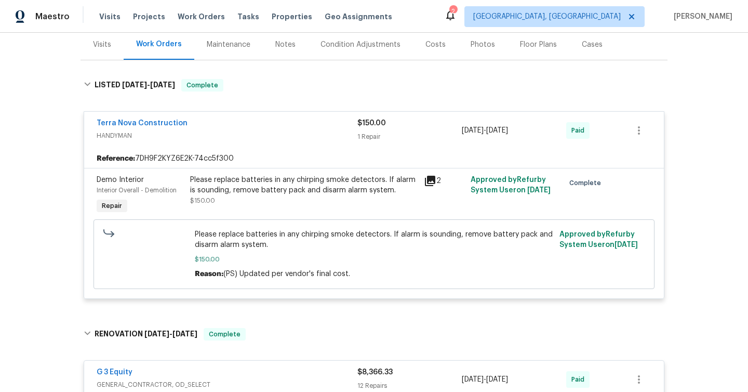
scroll to position [23, 0]
